Goal: Information Seeking & Learning: Check status

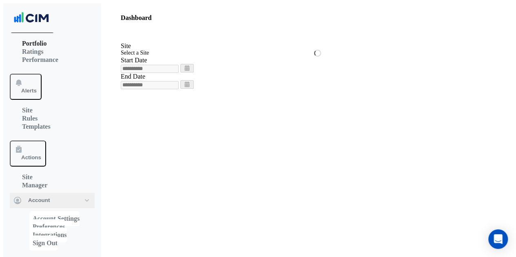
scroll to position [36, 0]
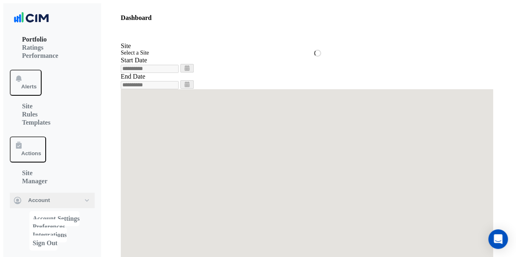
type input "**********"
select select "**"
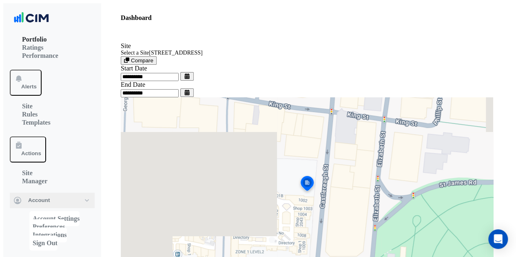
click at [39, 248] on span "Meters" at bounding box center [30, 251] width 18 height 6
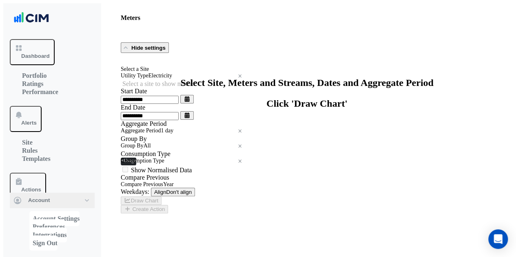
click at [152, 73] on input "text" at bounding box center [183, 70] width 124 height 6
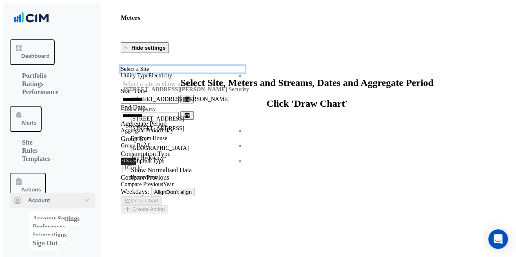
click at [194, 73] on input "text" at bounding box center [183, 70] width 124 height 6
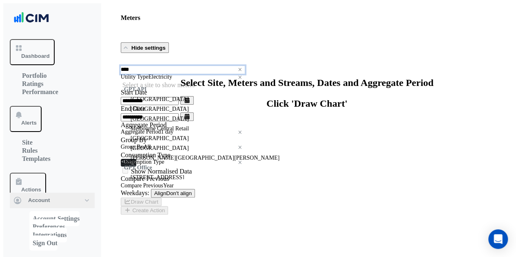
type input "***"
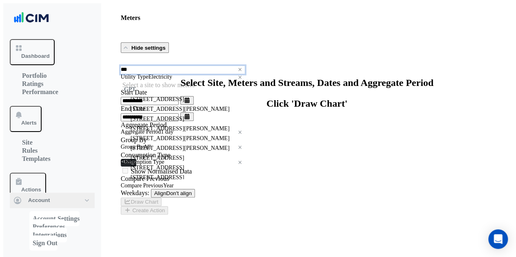
click at [154, 102] on span "[STREET_ADDRESS]" at bounding box center [157, 99] width 53 height 6
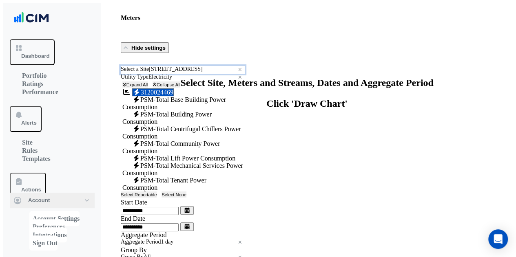
click at [154, 80] on input "text" at bounding box center [183, 78] width 124 height 6
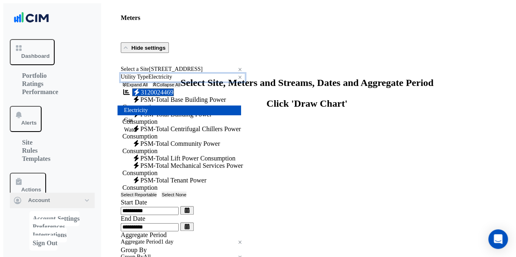
click at [149, 134] on div "Water" at bounding box center [179, 130] width 124 height 10
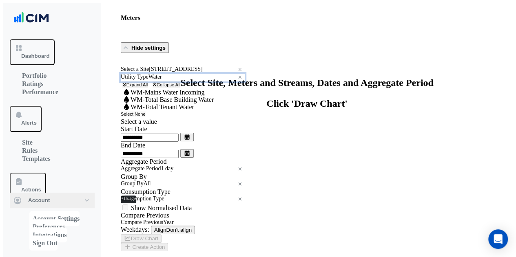
click at [147, 73] on input "text" at bounding box center [183, 70] width 124 height 6
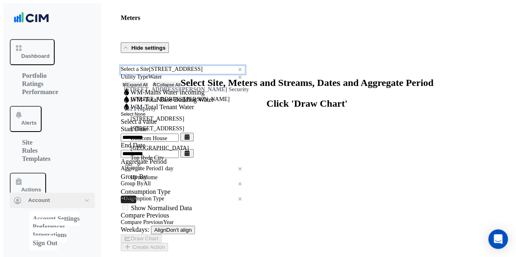
scroll to position [5906, 0]
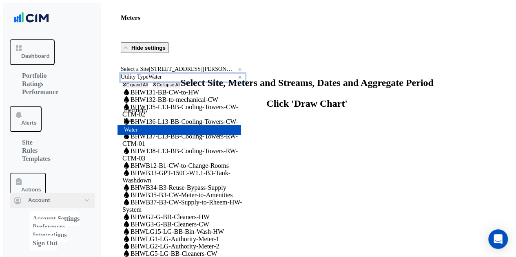
click at [151, 80] on input "text" at bounding box center [183, 78] width 124 height 6
click at [155, 74] on div "Select a Site × [STREET_ADDRESS][PERSON_NAME] ×" at bounding box center [183, 70] width 124 height 8
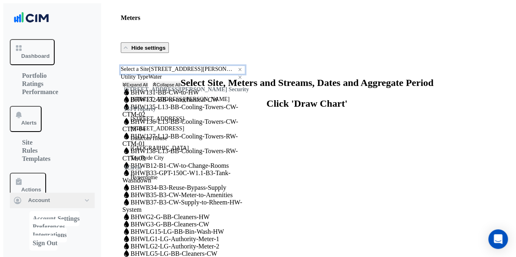
scroll to position [5918, 0]
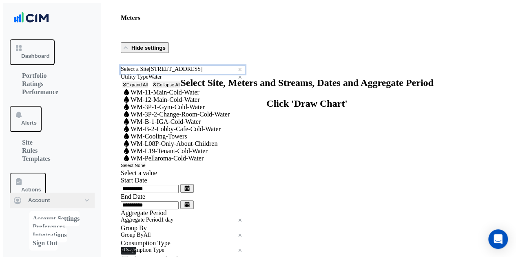
click at [157, 74] on div "Select a Site × [STREET_ADDRESS] ×" at bounding box center [183, 70] width 124 height 8
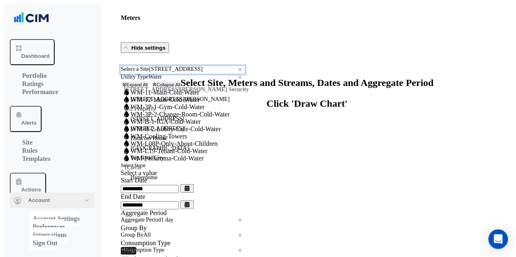
scroll to position [5930, 0]
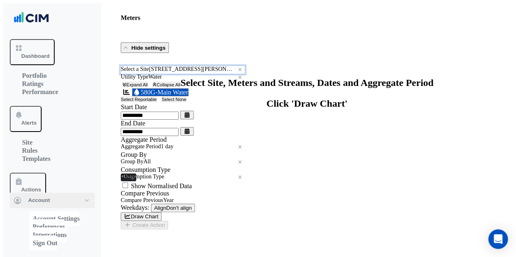
click at [159, 73] on input "text" at bounding box center [183, 70] width 124 height 6
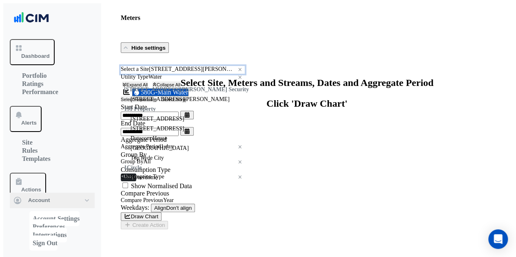
scroll to position [5954, 0]
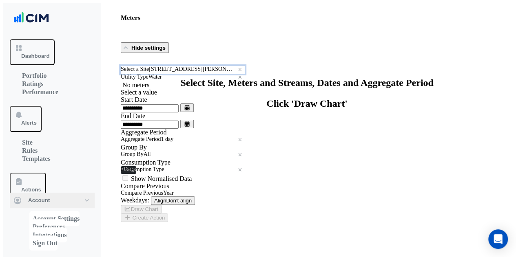
click at [159, 73] on input "text" at bounding box center [183, 70] width 124 height 6
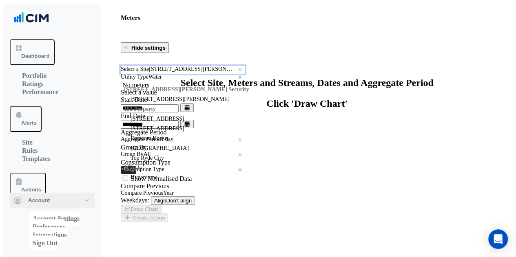
scroll to position [5966, 0]
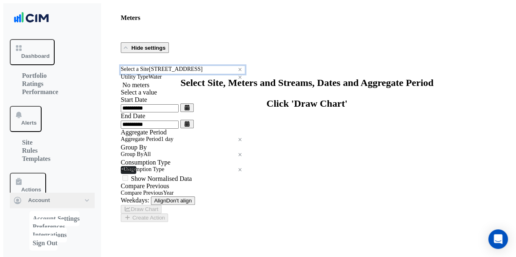
click at [162, 71] on input "text" at bounding box center [183, 70] width 124 height 6
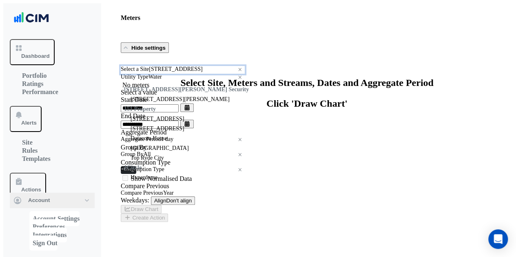
scroll to position [5977, 0]
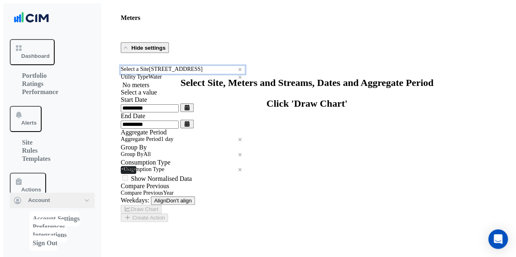
click at [166, 73] on input "text" at bounding box center [183, 70] width 124 height 6
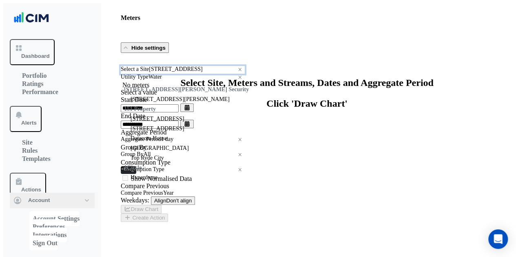
scroll to position [5989, 0]
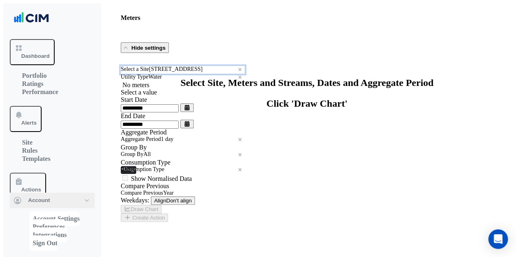
click at [167, 73] on input "text" at bounding box center [183, 70] width 124 height 6
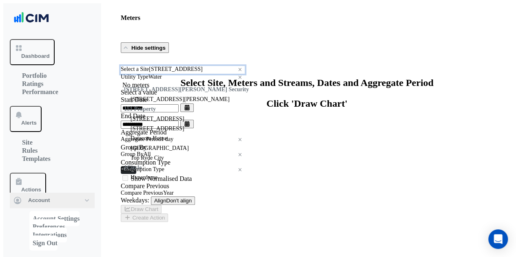
scroll to position [6001, 0]
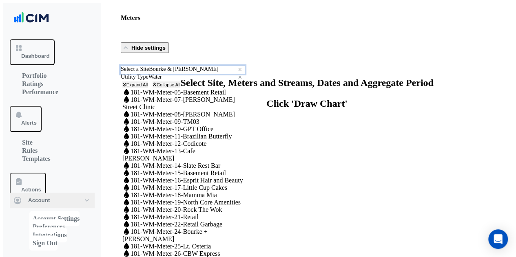
click at [165, 73] on input "text" at bounding box center [183, 70] width 124 height 6
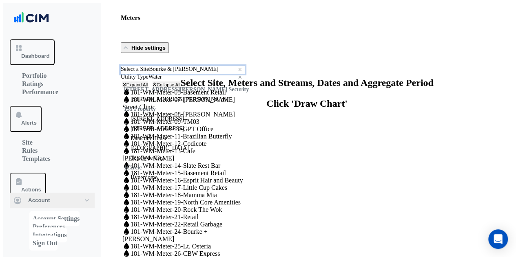
scroll to position [6013, 0]
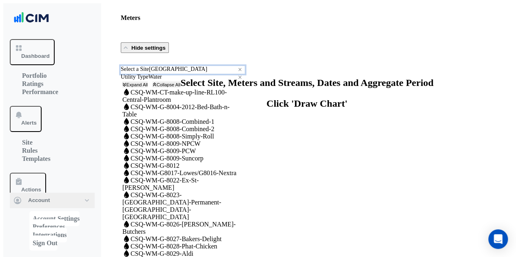
click at [169, 73] on input "text" at bounding box center [183, 70] width 124 height 6
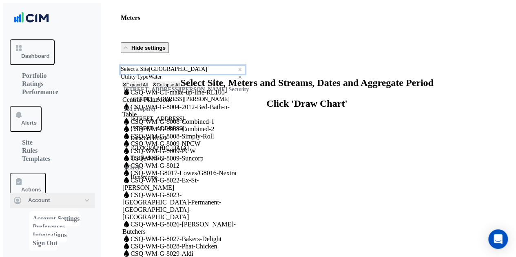
scroll to position [6025, 0]
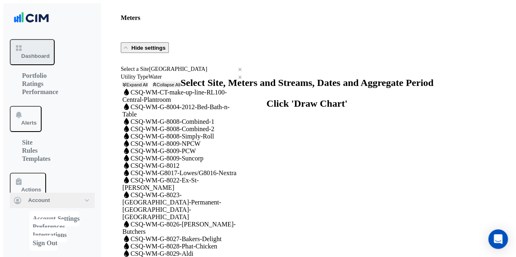
click at [38, 53] on span "Dashboard" at bounding box center [35, 56] width 29 height 6
select select "**"
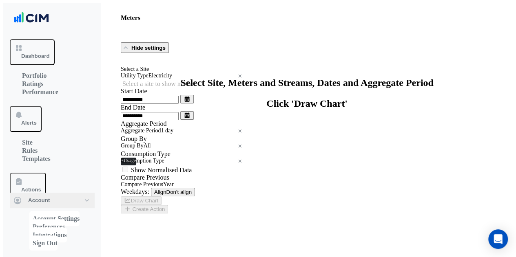
click at [175, 70] on input "text" at bounding box center [183, 70] width 124 height 6
type input "***"
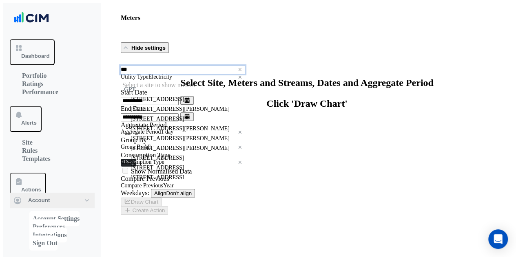
click at [166, 100] on span "[STREET_ADDRESS]" at bounding box center [157, 99] width 53 height 6
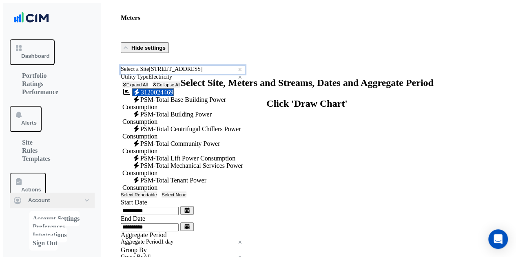
click at [165, 80] on input "text" at bounding box center [183, 78] width 124 height 6
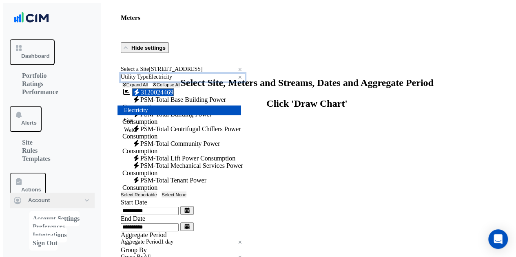
click at [159, 135] on div "Water" at bounding box center [179, 130] width 124 height 10
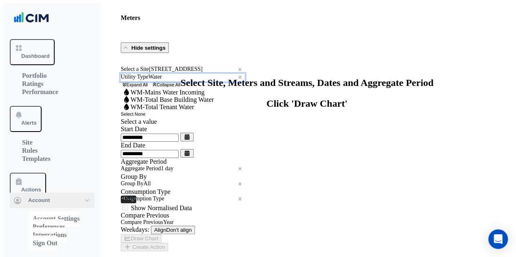
click at [159, 73] on input "text" at bounding box center [183, 70] width 124 height 6
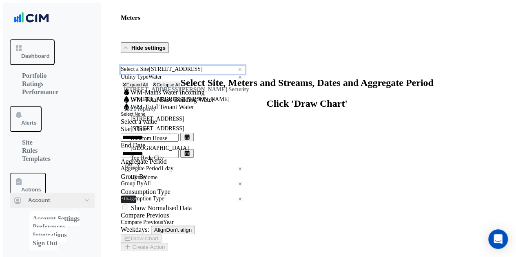
scroll to position [5906, 0]
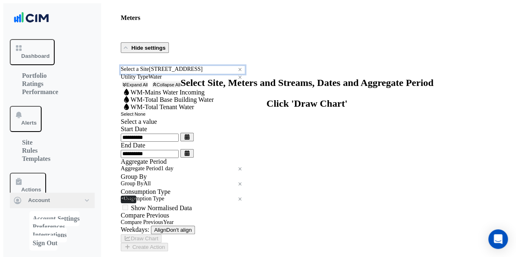
click at [158, 73] on input "text" at bounding box center [183, 70] width 124 height 6
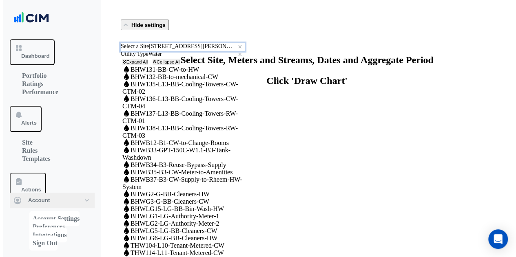
scroll to position [0, 0]
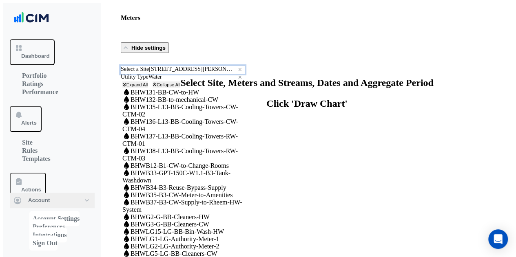
click at [158, 74] on div "× [STREET_ADDRESS][PERSON_NAME]" at bounding box center [192, 70] width 86 height 8
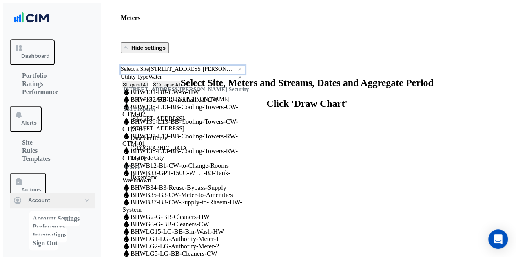
scroll to position [5918, 0]
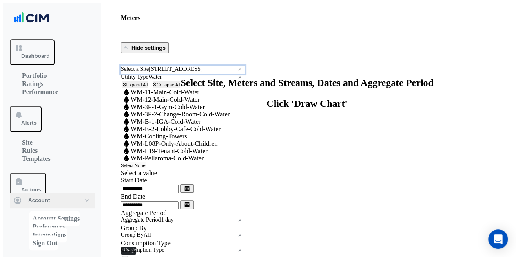
click at [158, 71] on input "text" at bounding box center [183, 70] width 124 height 6
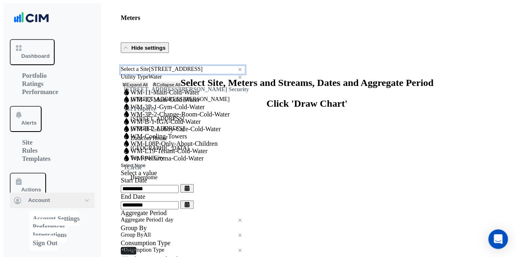
scroll to position [5930, 0]
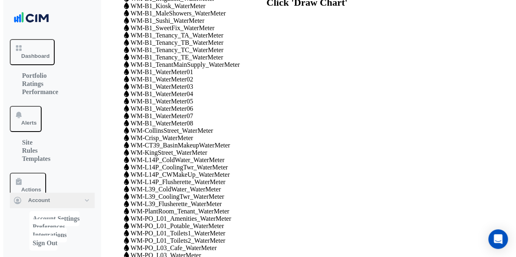
scroll to position [0, 0]
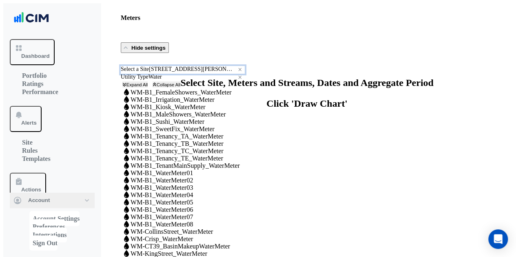
click at [160, 73] on input "text" at bounding box center [183, 70] width 124 height 6
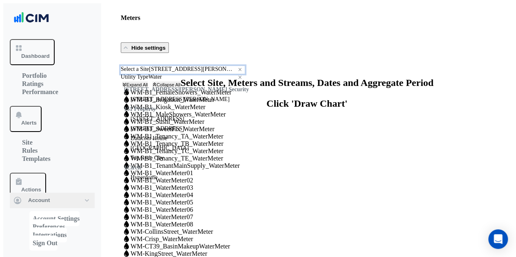
scroll to position [5942, 0]
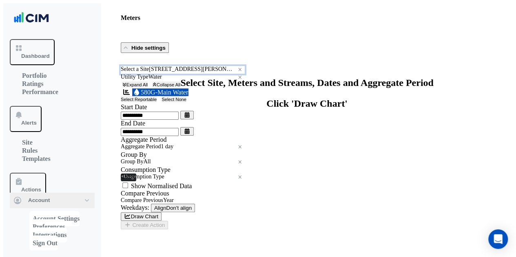
click at [156, 73] on input "text" at bounding box center [183, 70] width 124 height 6
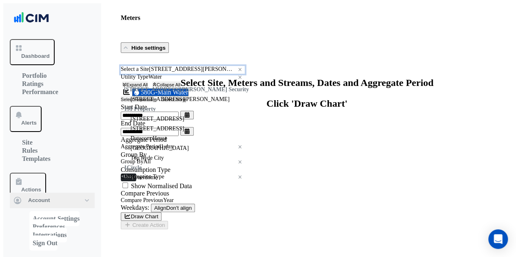
scroll to position [5954, 0]
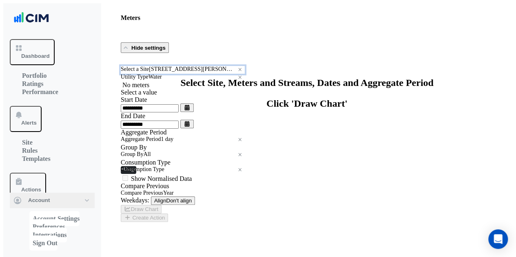
click at [157, 70] on input "text" at bounding box center [183, 70] width 124 height 6
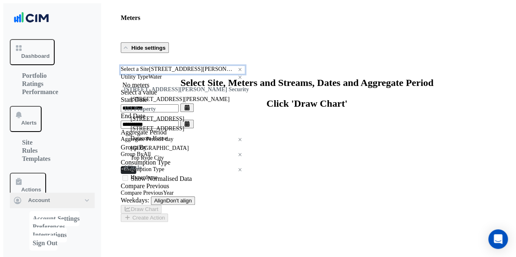
scroll to position [5966, 0]
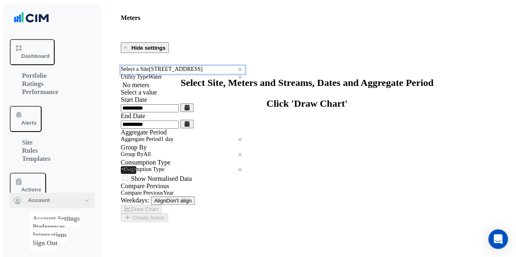
click at [148, 72] on input "text" at bounding box center [183, 70] width 124 height 6
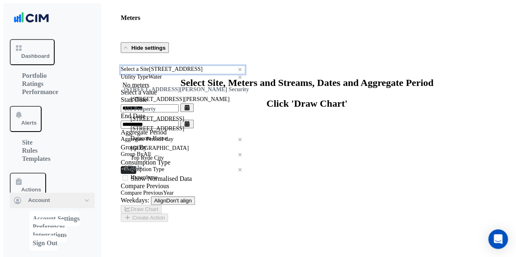
scroll to position [5977, 0]
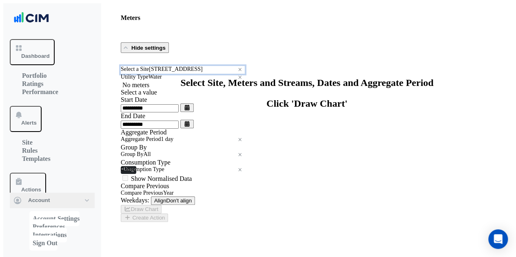
click at [153, 73] on input "text" at bounding box center [183, 70] width 124 height 6
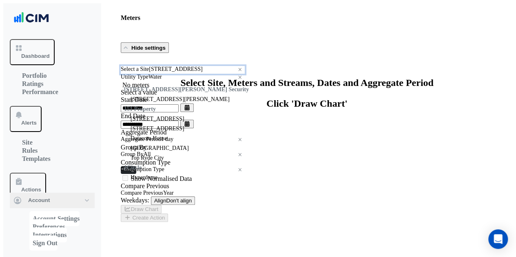
scroll to position [6001, 0]
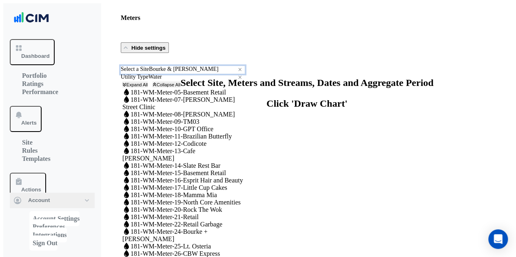
click at [160, 68] on div "Select a Site × Bourke & [PERSON_NAME] ×" at bounding box center [183, 70] width 124 height 8
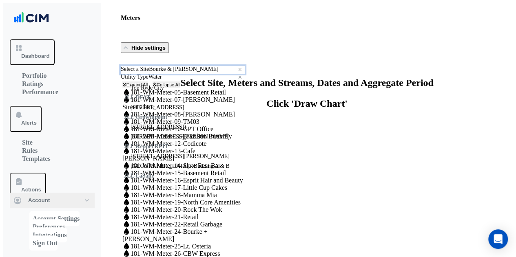
scroll to position [5850, 0]
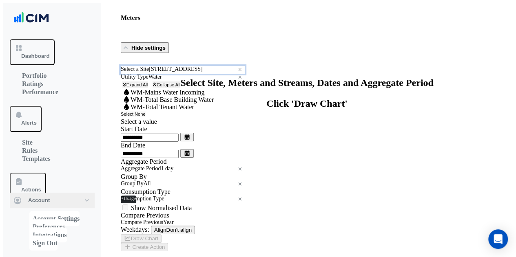
click at [185, 74] on div "Select a Site × [STREET_ADDRESS]" at bounding box center [178, 70] width 114 height 8
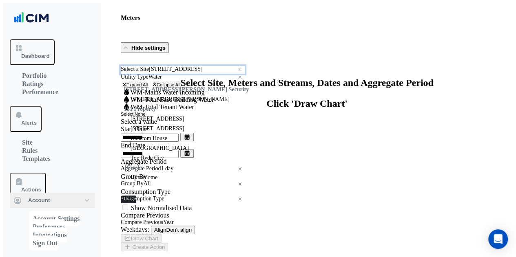
scroll to position [5906, 0]
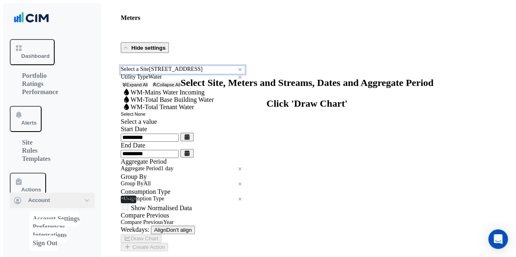
click at [179, 73] on input "text" at bounding box center [183, 70] width 124 height 6
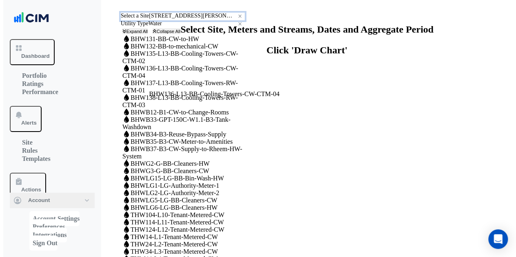
scroll to position [41, 0]
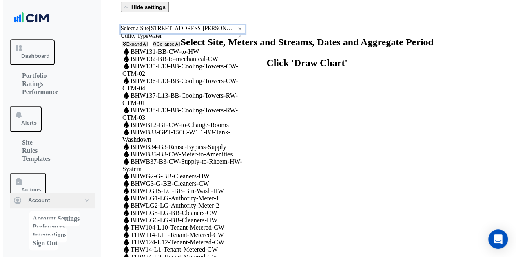
click at [169, 32] on input "text" at bounding box center [183, 29] width 124 height 6
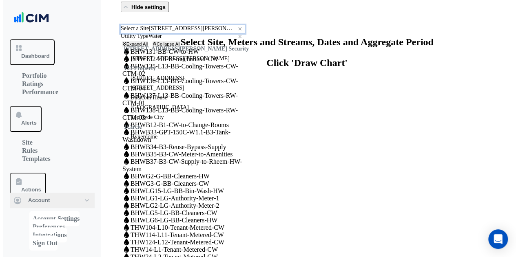
scroll to position [5918, 0]
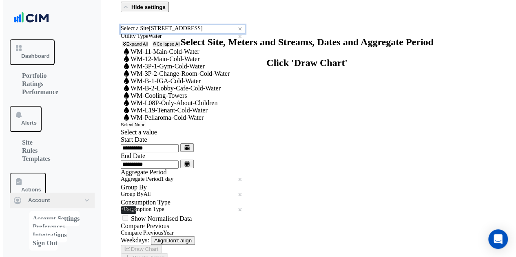
click at [165, 33] on div "Select a Site × [STREET_ADDRESS] ×" at bounding box center [183, 29] width 124 height 8
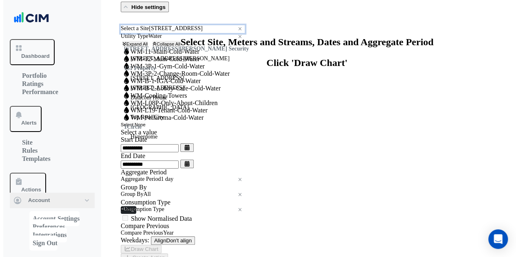
scroll to position [5930, 0]
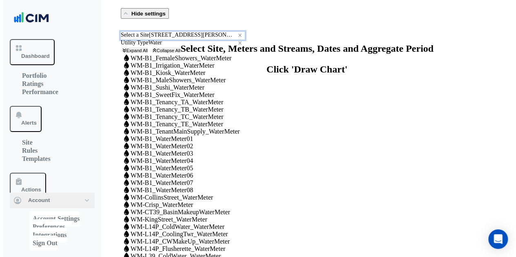
scroll to position [0, 0]
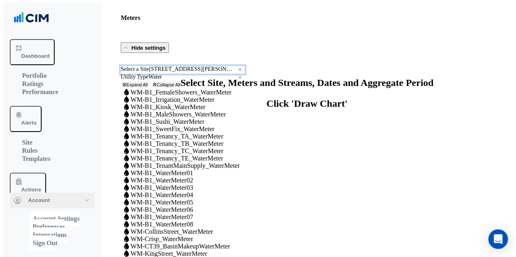
click at [170, 73] on input "text" at bounding box center [183, 70] width 124 height 6
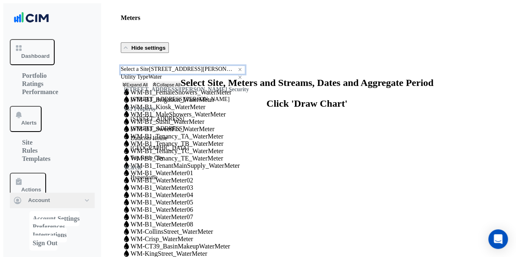
scroll to position [5942, 0]
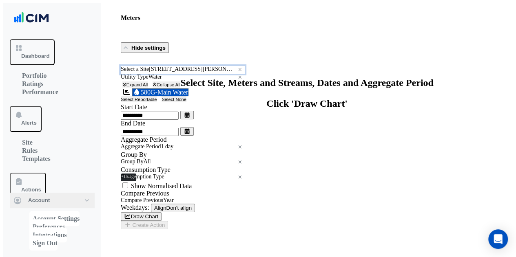
click at [169, 73] on input "text" at bounding box center [183, 70] width 124 height 6
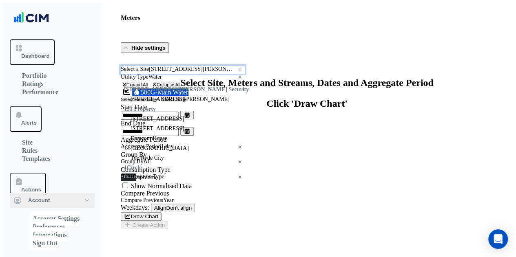
scroll to position [5954, 0]
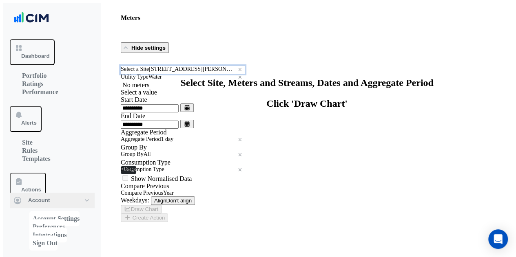
click at [170, 74] on div "Select a Site × [STREET_ADDRESS][PERSON_NAME] ×" at bounding box center [183, 70] width 124 height 8
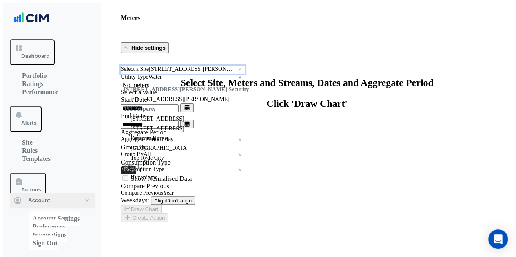
scroll to position [5966, 0]
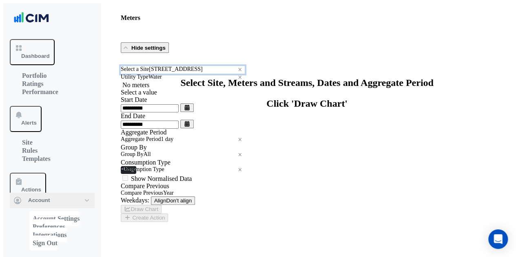
click at [171, 81] on form "**********" at bounding box center [183, 144] width 124 height 156
click at [171, 73] on input "text" at bounding box center [183, 70] width 124 height 6
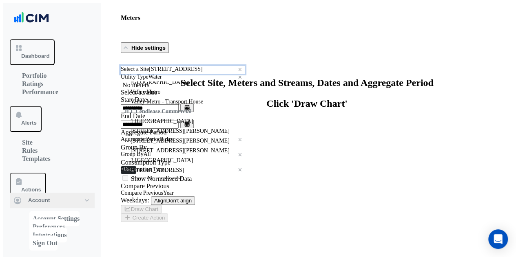
scroll to position [5948, 0]
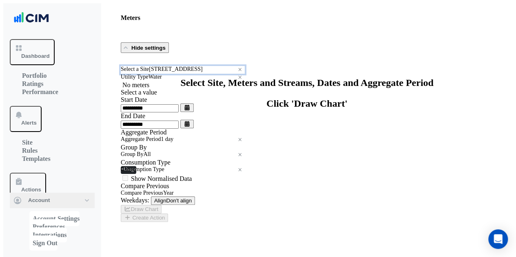
click at [171, 73] on input "text" at bounding box center [183, 70] width 124 height 6
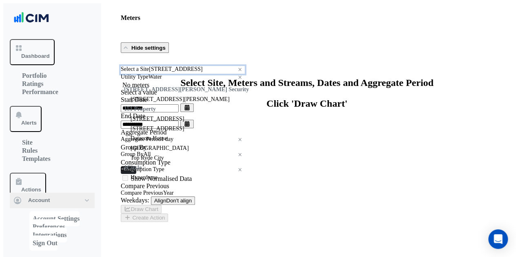
scroll to position [6001, 0]
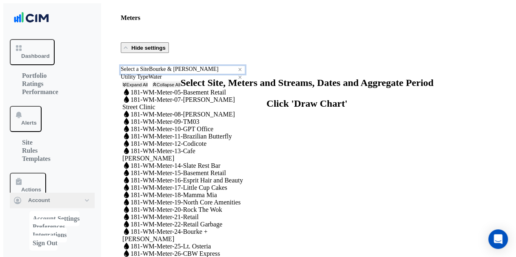
click at [187, 73] on input "text" at bounding box center [183, 70] width 124 height 6
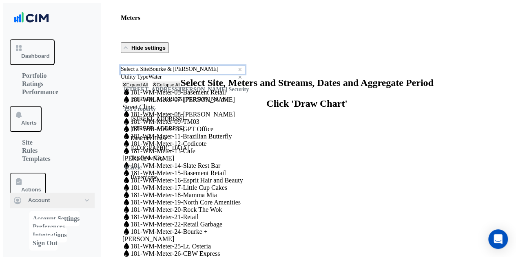
scroll to position [6013, 0]
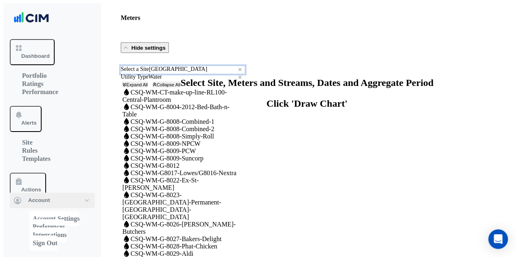
click at [139, 73] on input "text" at bounding box center [183, 70] width 124 height 6
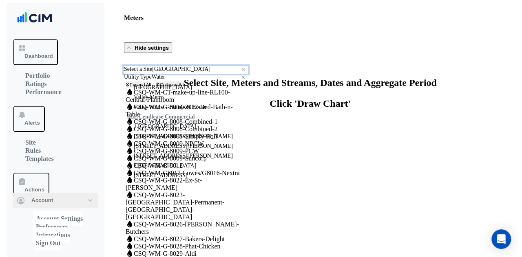
scroll to position [5943, 0]
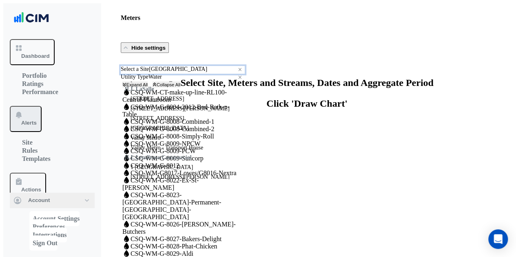
click at [42, 106] on button "Alerts" at bounding box center [26, 119] width 32 height 26
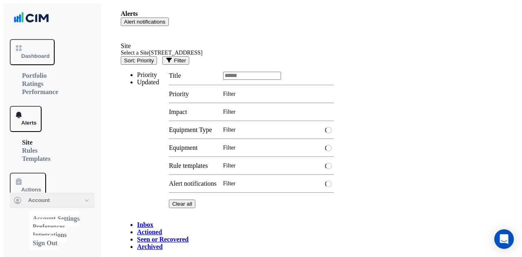
click at [165, 56] on input "text" at bounding box center [173, 54] width 104 height 6
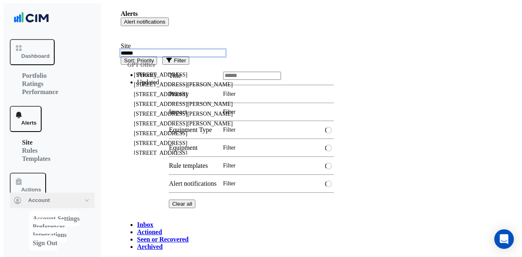
type input "*******"
click at [141, 68] on span "GPT Office" at bounding box center [141, 65] width 28 height 6
drag, startPoint x: 148, startPoint y: 89, endPoint x: 481, endPoint y: 37, distance: 336.5
click at [149, 78] on span "[STREET_ADDRESS]" at bounding box center [160, 75] width 53 height 6
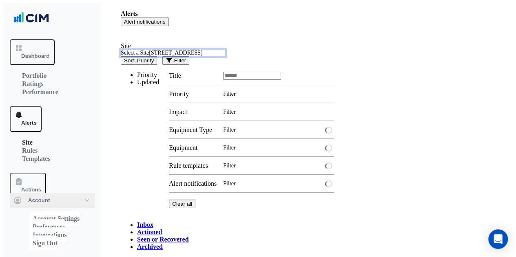
click at [166, 19] on span "Alert notifications" at bounding box center [145, 22] width 42 height 6
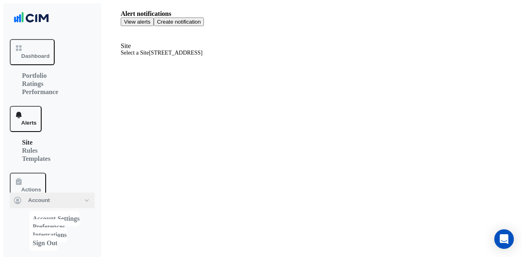
select select "*****"
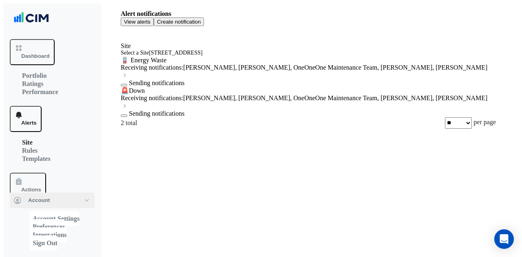
click at [151, 19] on span "View alerts" at bounding box center [137, 22] width 27 height 6
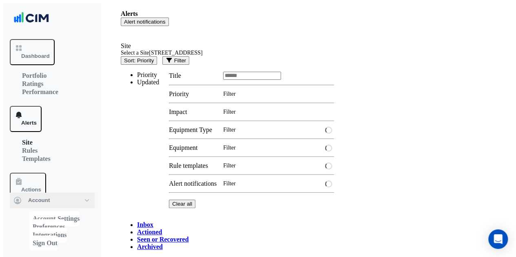
click at [169, 18] on button "Alert notifications" at bounding box center [145, 22] width 48 height 9
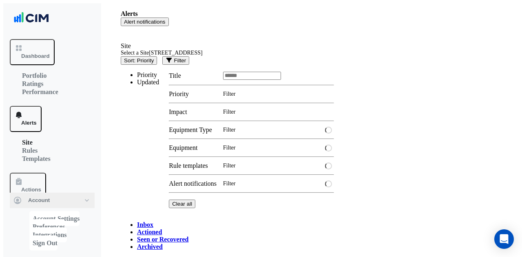
select select "*****"
